Goal: Transaction & Acquisition: Purchase product/service

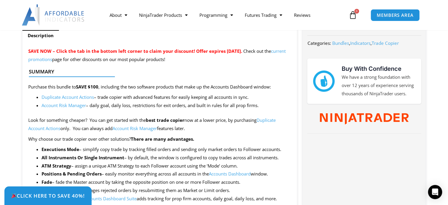
scroll to position [206, 0]
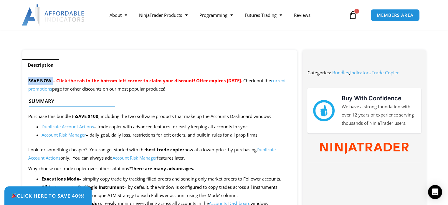
drag, startPoint x: 53, startPoint y: 79, endPoint x: 23, endPoint y: 75, distance: 30.2
copy span "SAVE NOW"
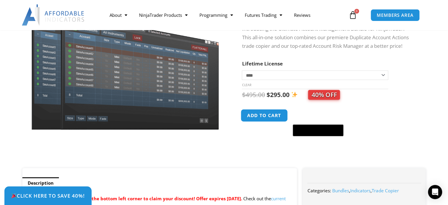
scroll to position [59, 0]
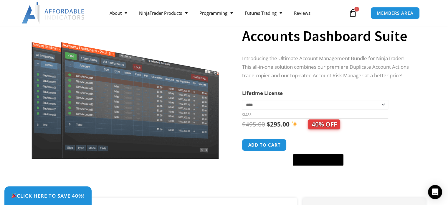
click at [266, 105] on select "**********" at bounding box center [315, 104] width 146 height 9
click at [288, 60] on p "Introducing the Ultimate Account Management Bundle for NinjaTrader! This all-in…" at bounding box center [328, 67] width 172 height 26
click at [270, 145] on button "Add to cart" at bounding box center [264, 144] width 47 height 13
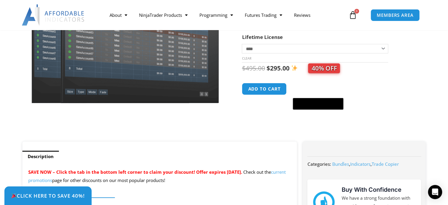
scroll to position [177, 0]
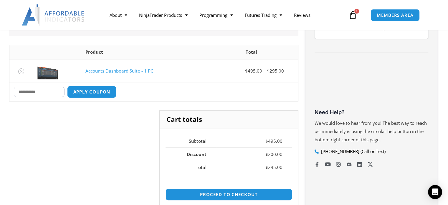
scroll to position [177, 0]
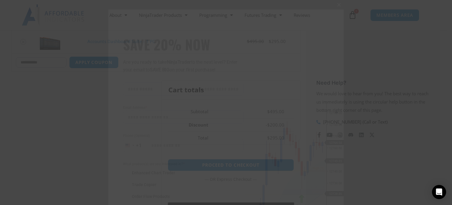
click at [336, 5] on span at bounding box center [339, 5] width 9 height 4
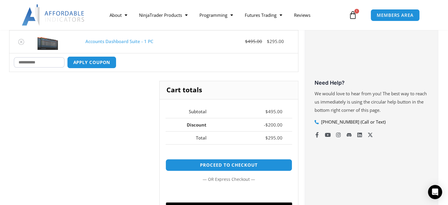
click at [30, 59] on input "Coupon:" at bounding box center [39, 62] width 51 height 10
paste input "****"
type input "****"
click at [83, 59] on button "Apply coupon" at bounding box center [92, 62] width 52 height 13
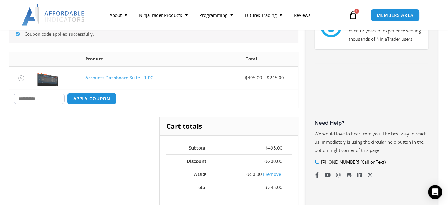
scroll to position [161, 0]
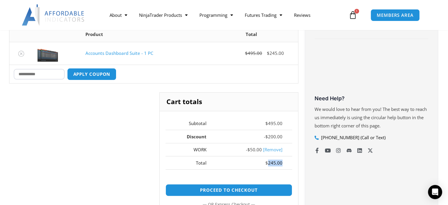
drag, startPoint x: 279, startPoint y: 161, endPoint x: 269, endPoint y: 160, distance: 10.1
click at [269, 160] on td "$ 245.00" at bounding box center [254, 162] width 76 height 13
copy bdi "245.00"
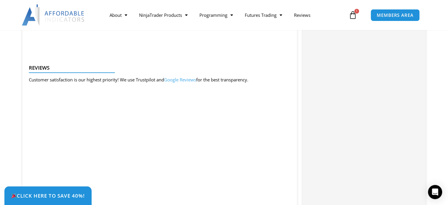
scroll to position [766, 0]
